Goal: Navigation & Orientation: Find specific page/section

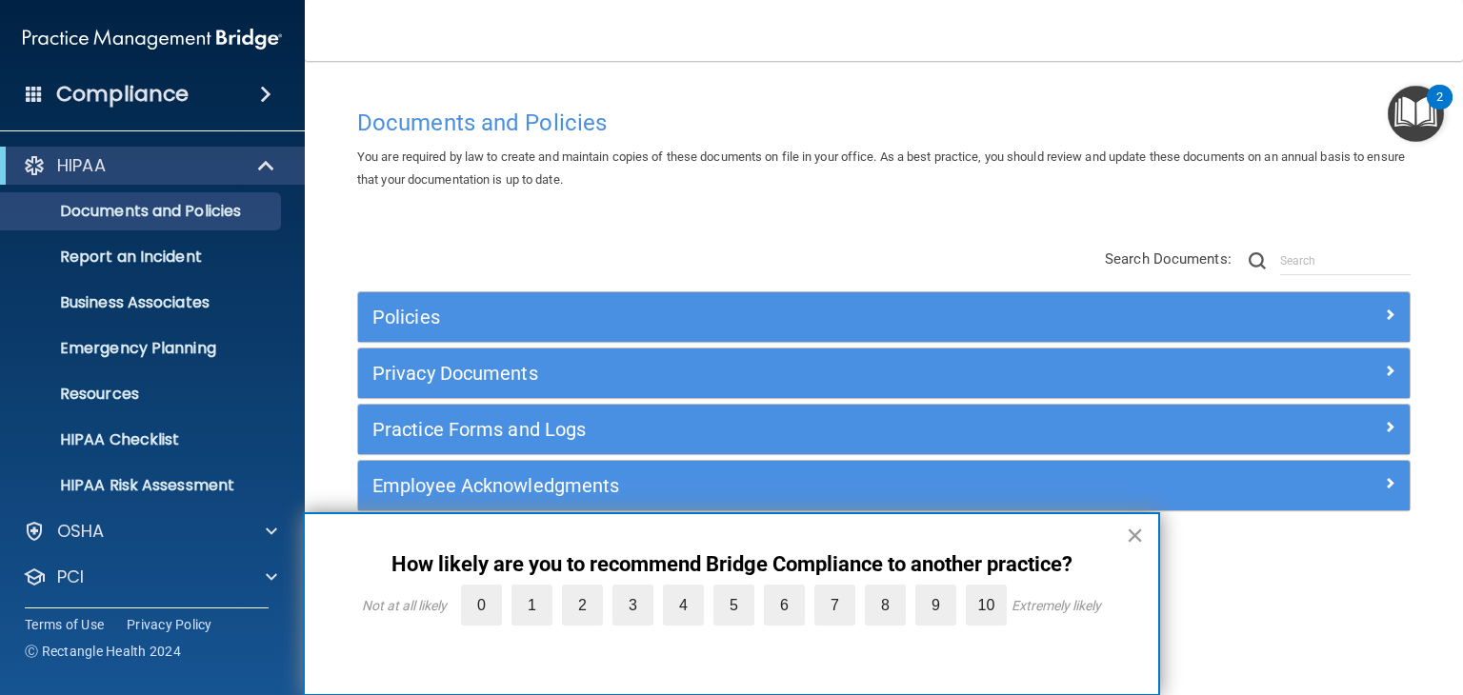
click at [1138, 531] on button "×" at bounding box center [1135, 535] width 18 height 30
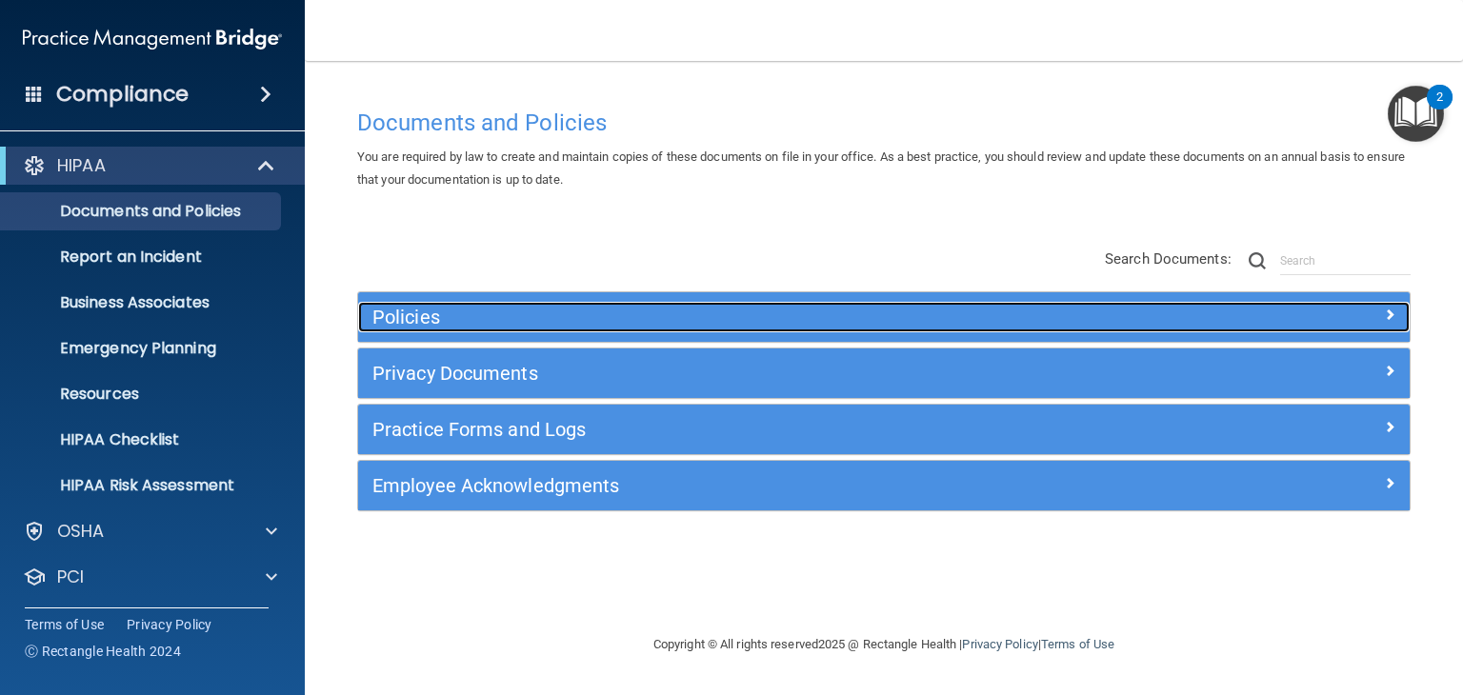
click at [415, 312] on h5 "Policies" at bounding box center [752, 317] width 760 height 21
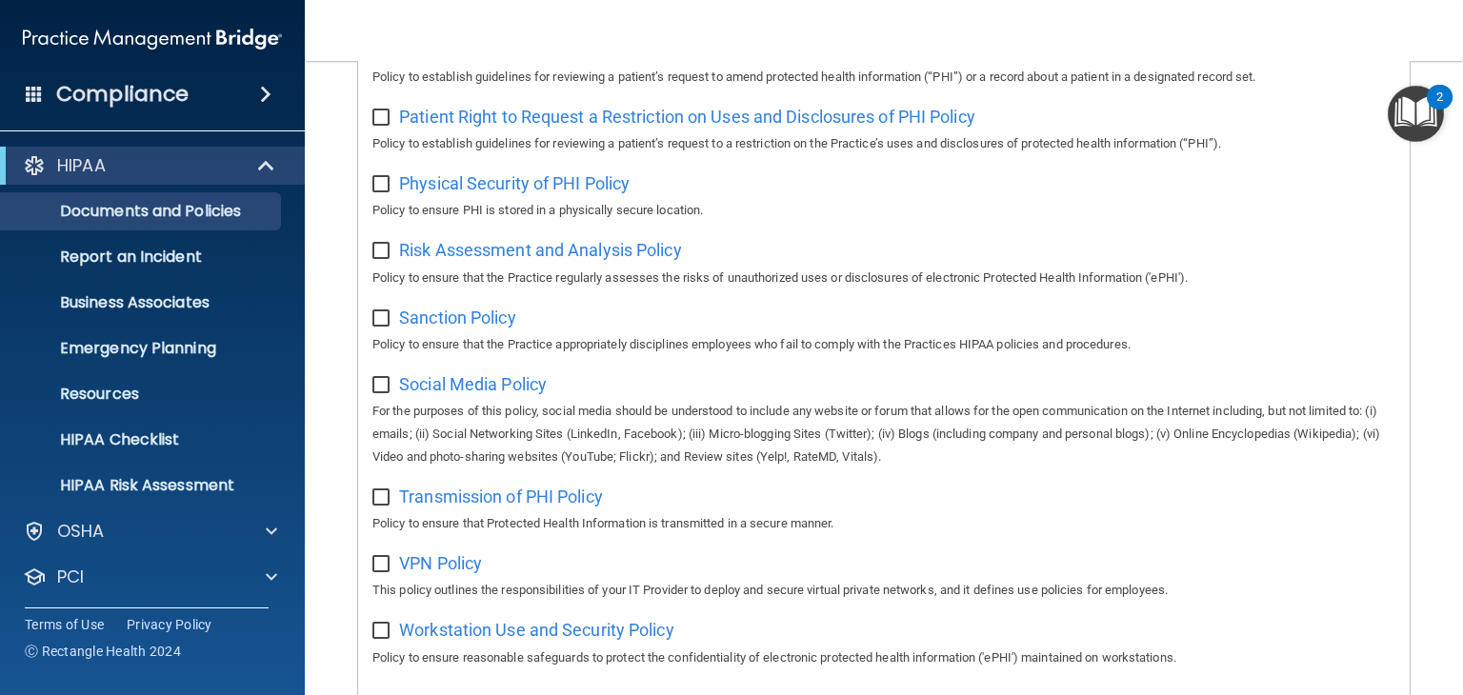
scroll to position [1217, 0]
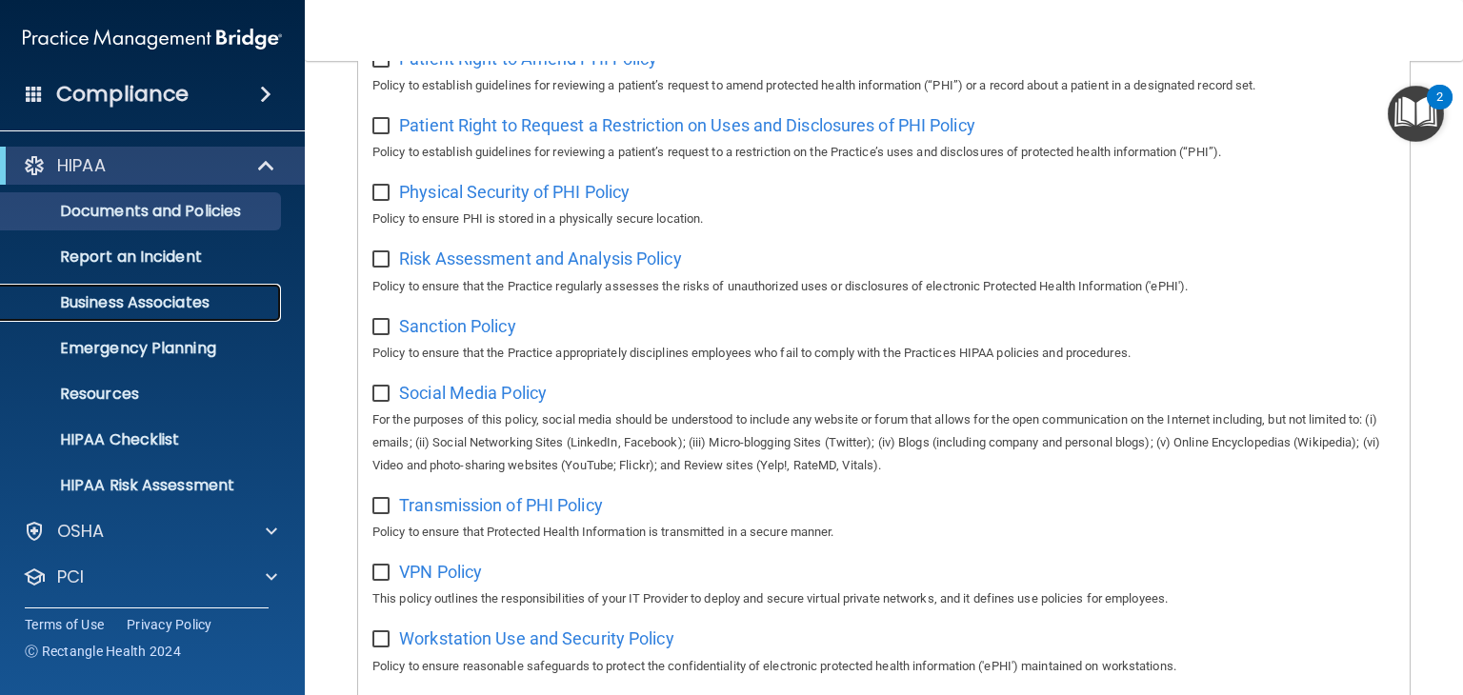
click at [183, 310] on p "Business Associates" at bounding box center [142, 302] width 260 height 19
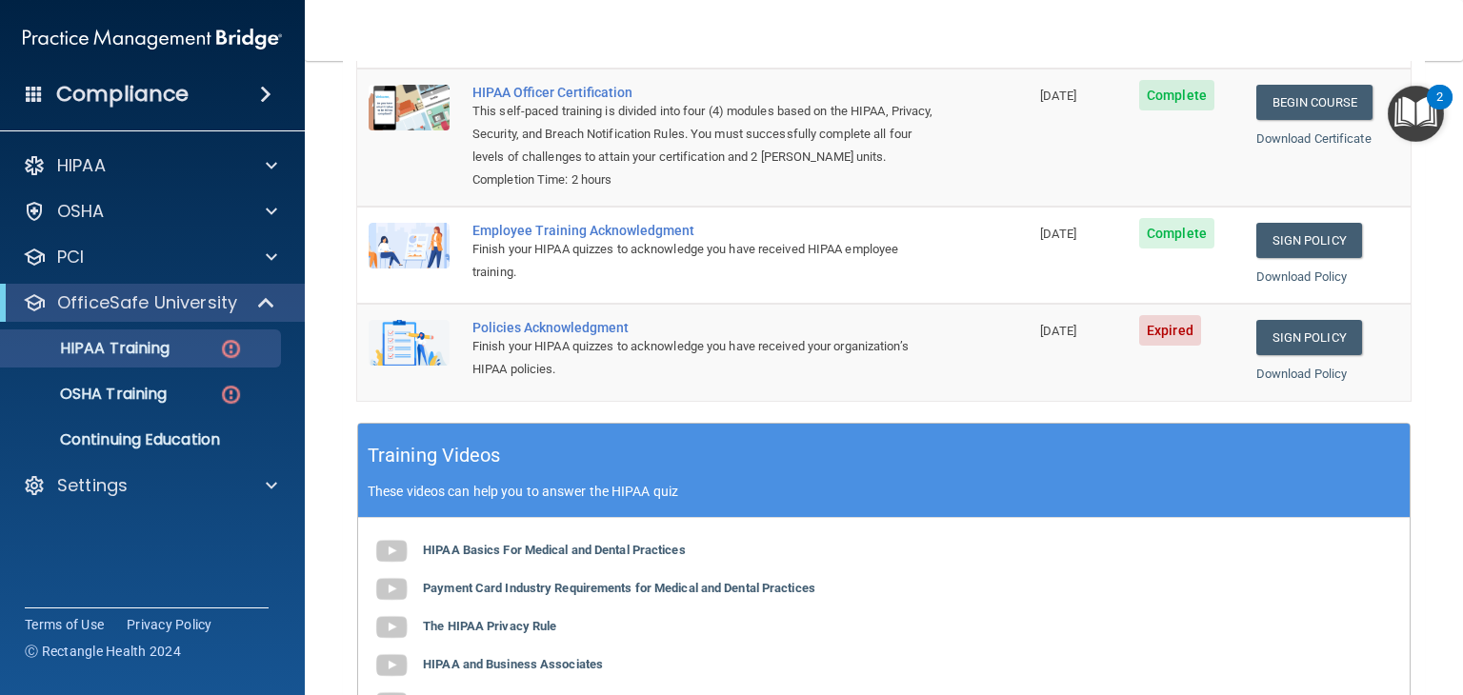
scroll to position [242, 0]
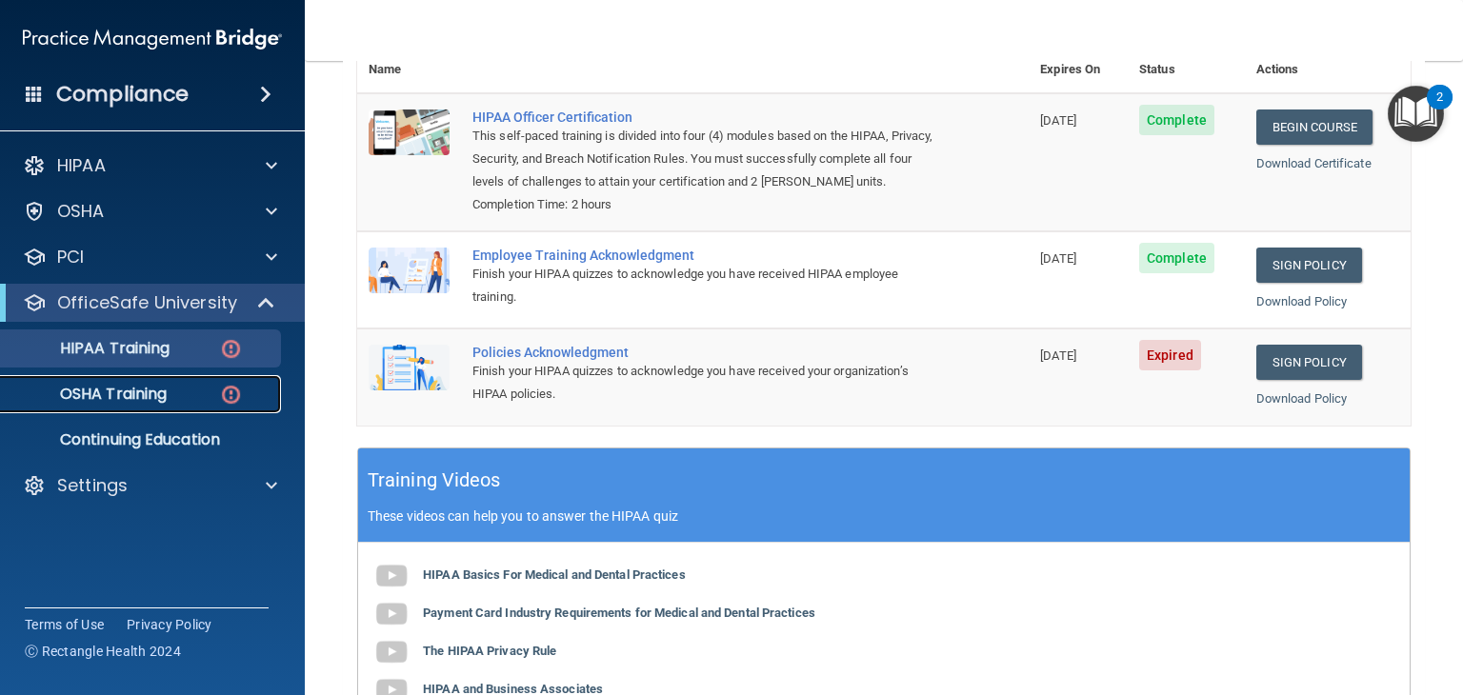
click at [62, 385] on p "OSHA Training" at bounding box center [89, 394] width 154 height 19
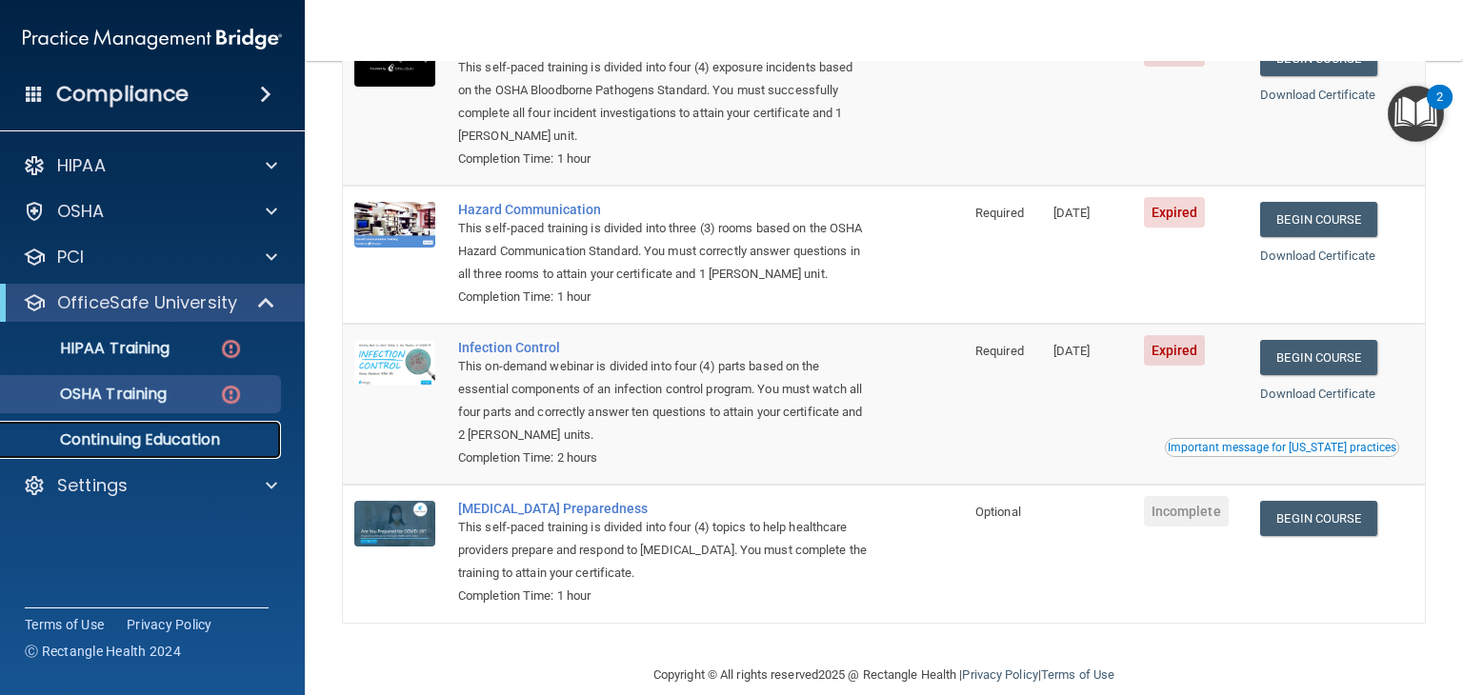
click at [99, 445] on p "Continuing Education" at bounding box center [142, 440] width 260 height 19
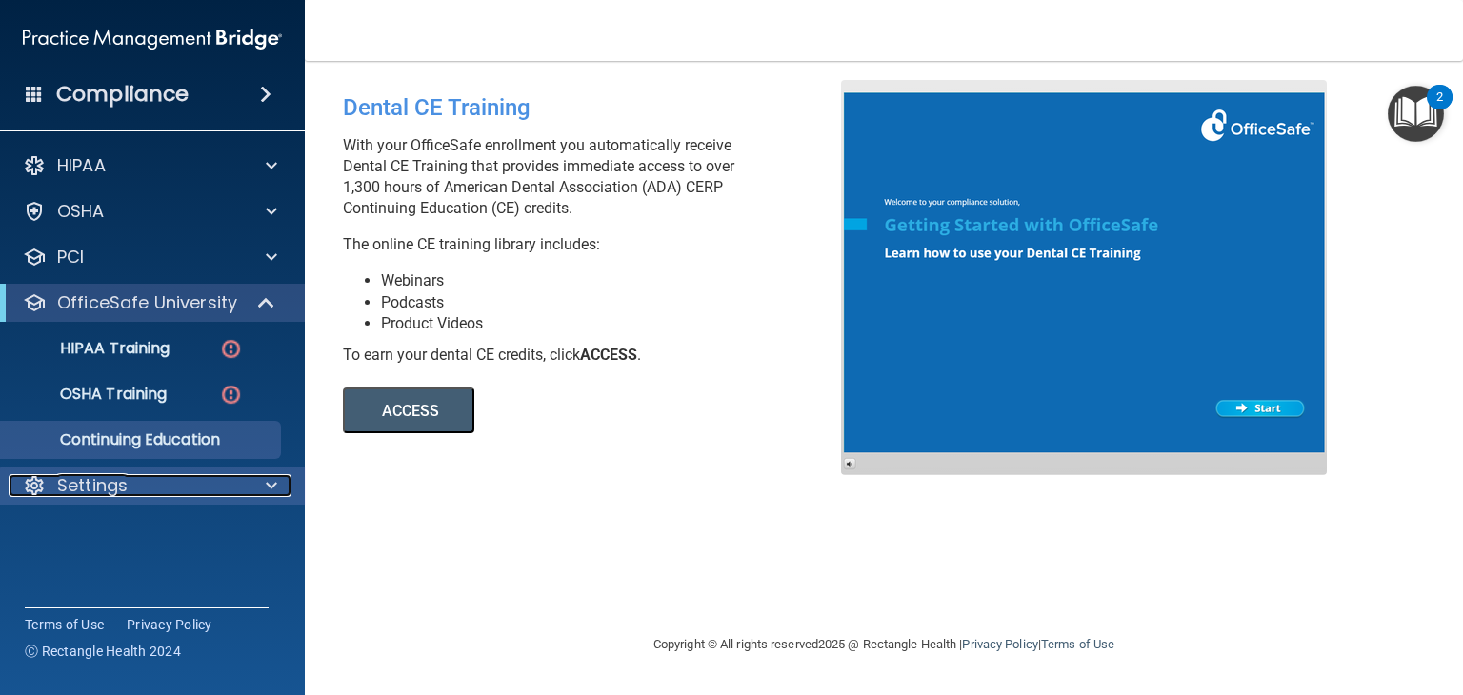
click at [103, 492] on p "Settings" at bounding box center [92, 485] width 70 height 23
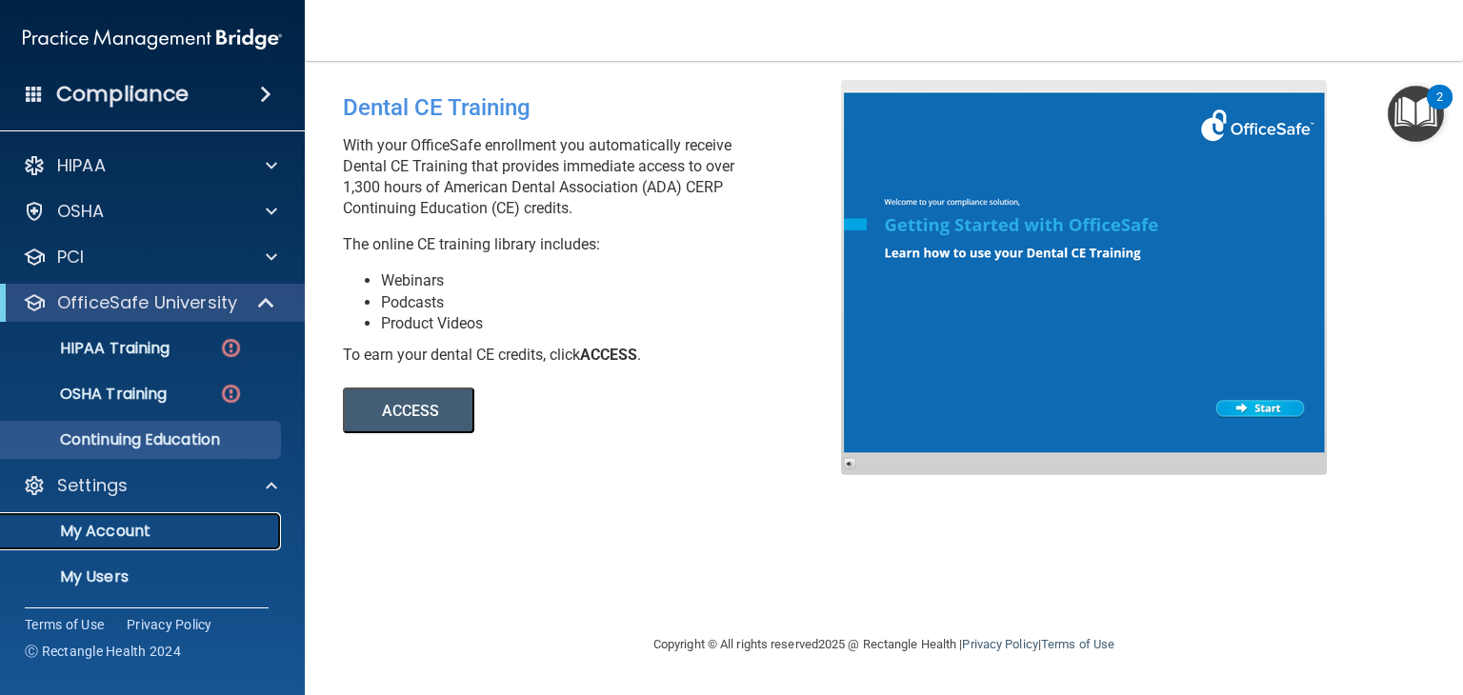
click at [111, 534] on p "My Account" at bounding box center [142, 531] width 260 height 19
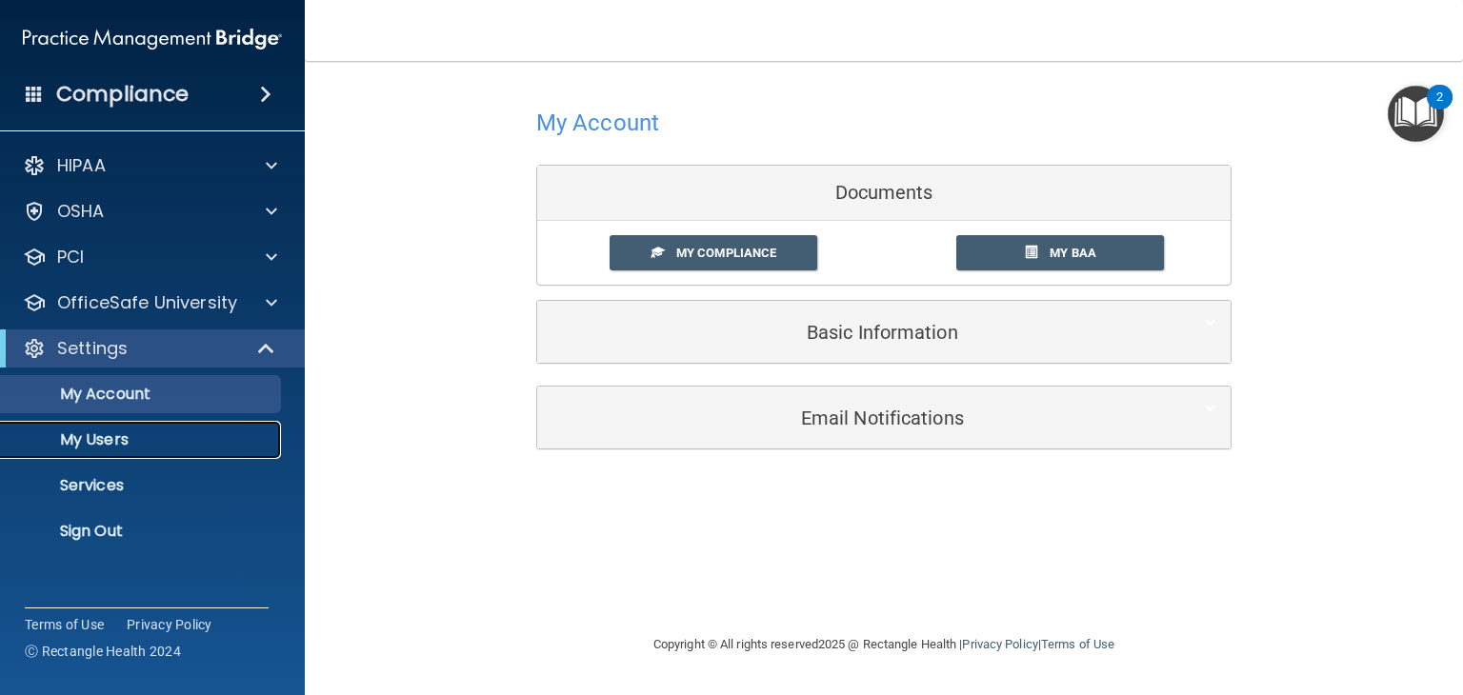
click at [133, 437] on p "My Users" at bounding box center [142, 440] width 260 height 19
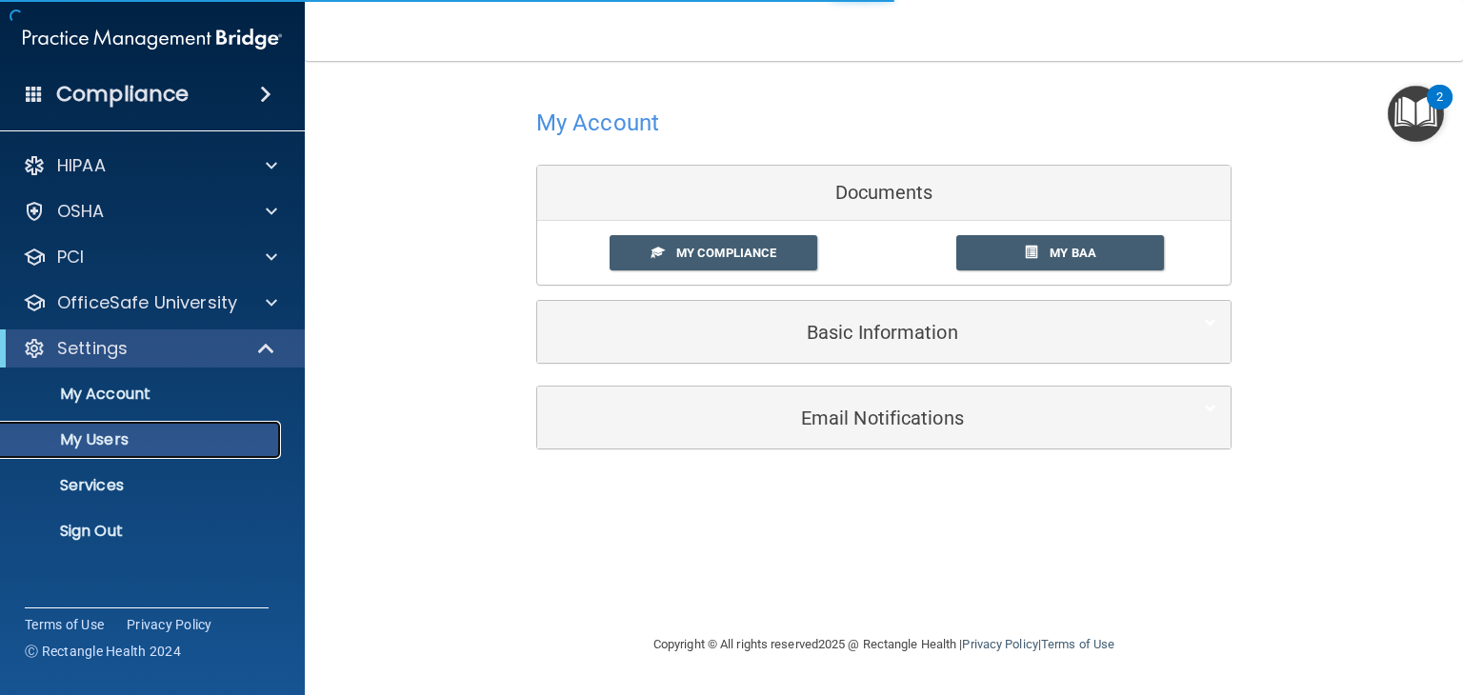
select select "20"
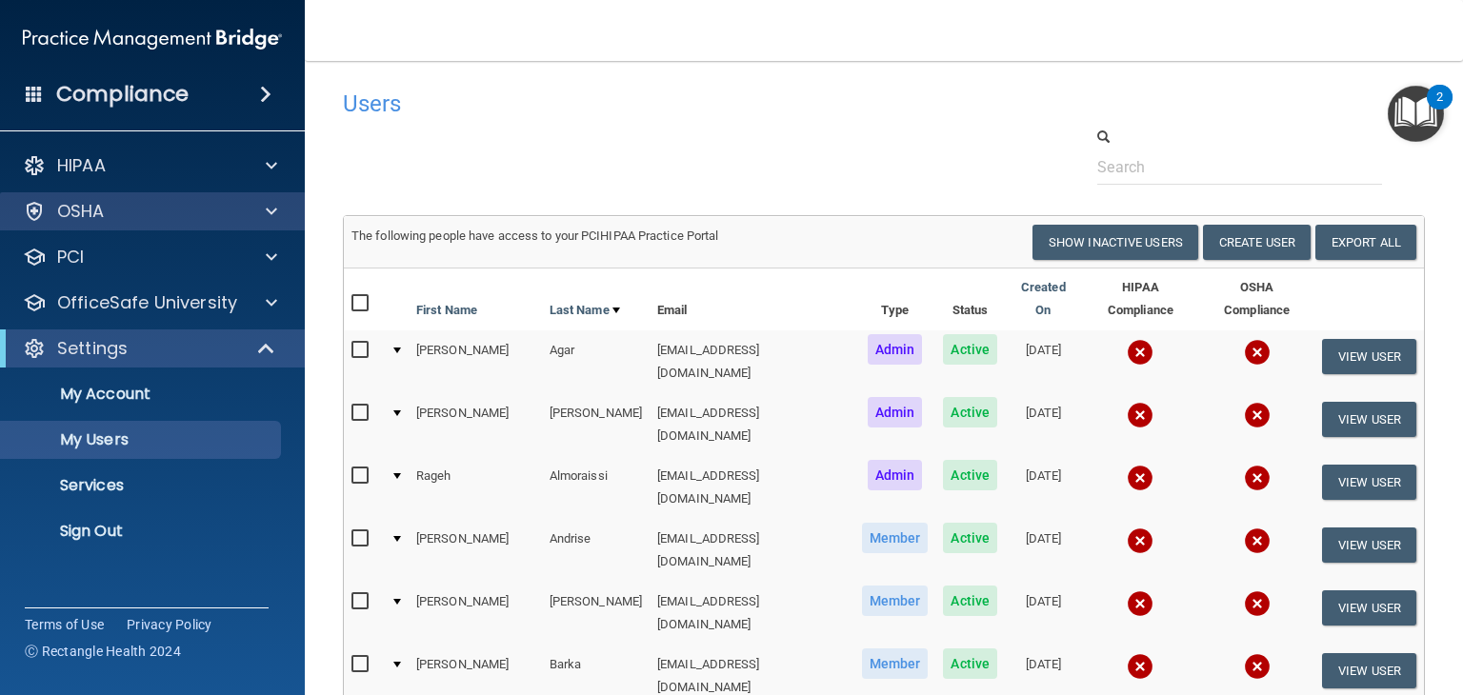
click at [151, 225] on div "OSHA" at bounding box center [153, 211] width 306 height 38
click at [228, 218] on div "OSHA" at bounding box center [127, 211] width 236 height 23
